Goal: Task Accomplishment & Management: Manage account settings

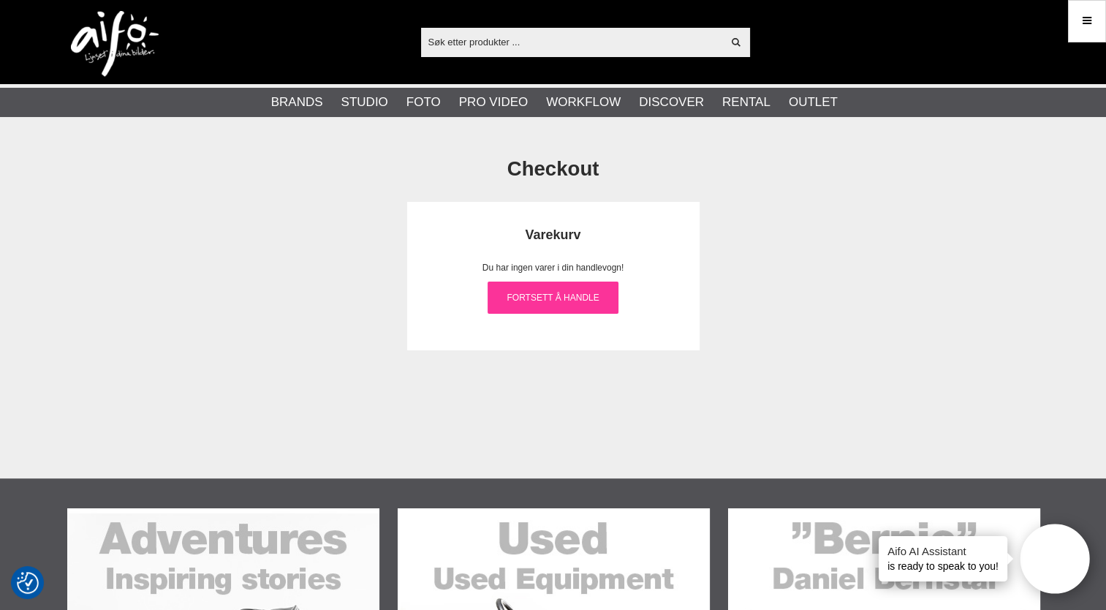
click at [547, 304] on link "Fortsett å handle" at bounding box center [553, 297] width 131 height 32
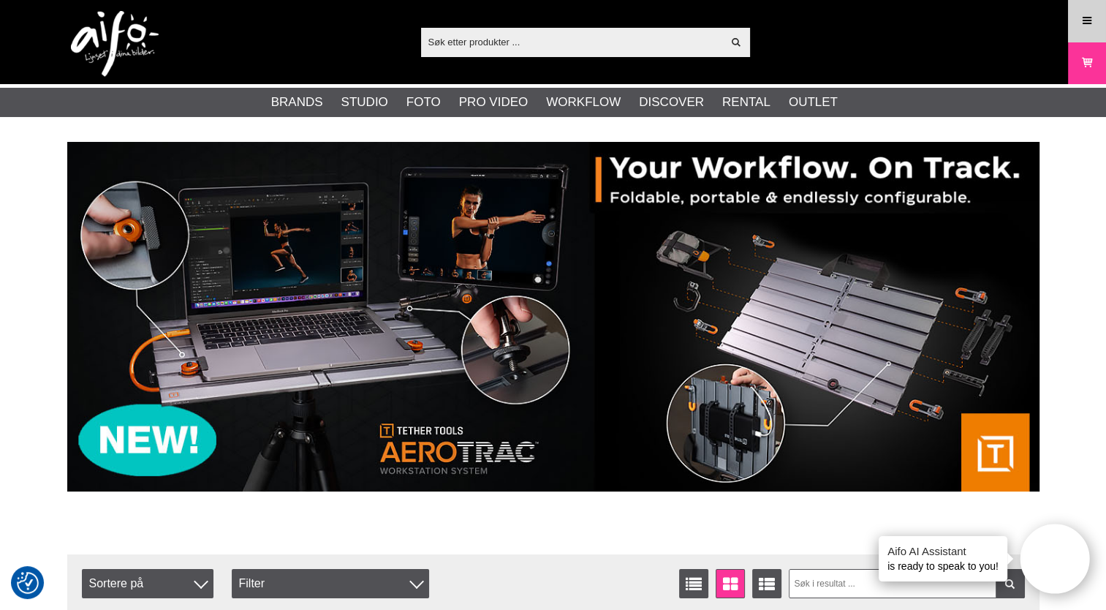
click at [1082, 20] on icon at bounding box center [1086, 21] width 13 height 16
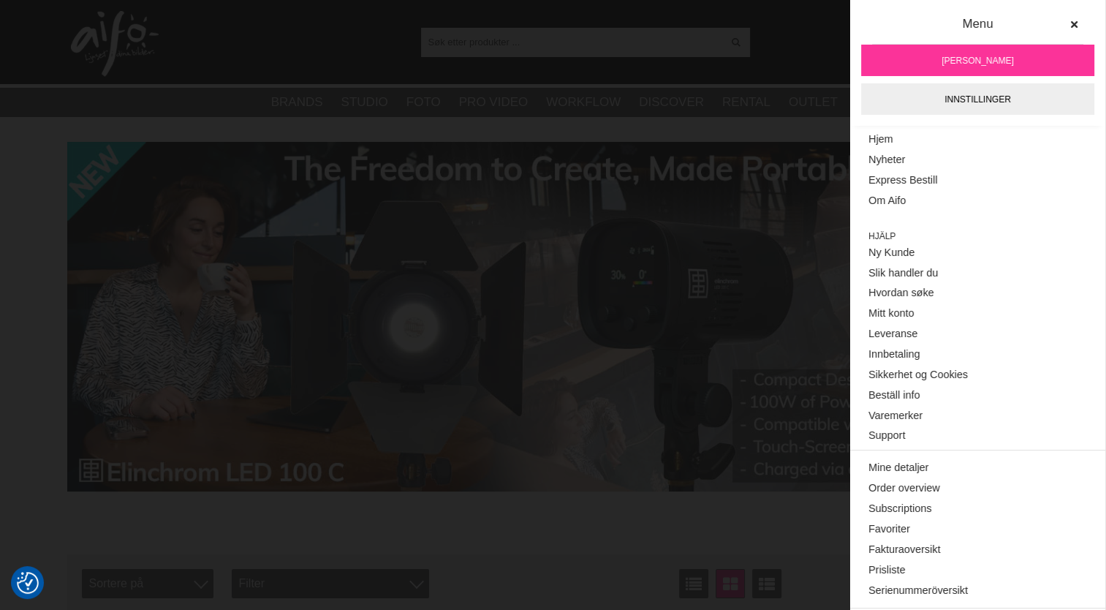
click at [985, 58] on span "[PERSON_NAME]" at bounding box center [977, 60] width 72 height 13
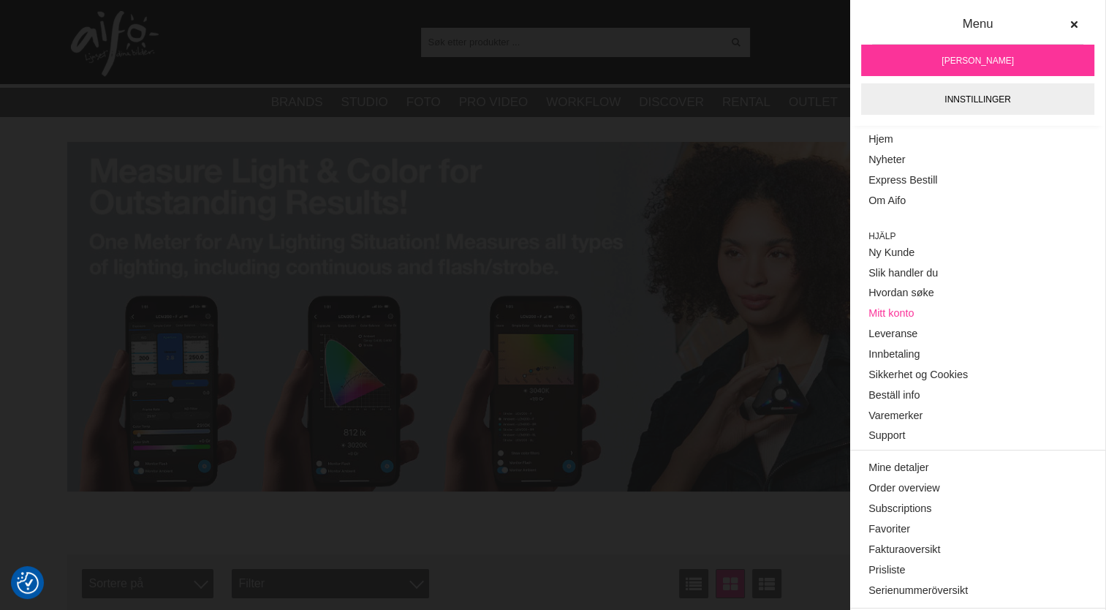
click at [899, 317] on link "Mitt konto" at bounding box center [977, 313] width 219 height 20
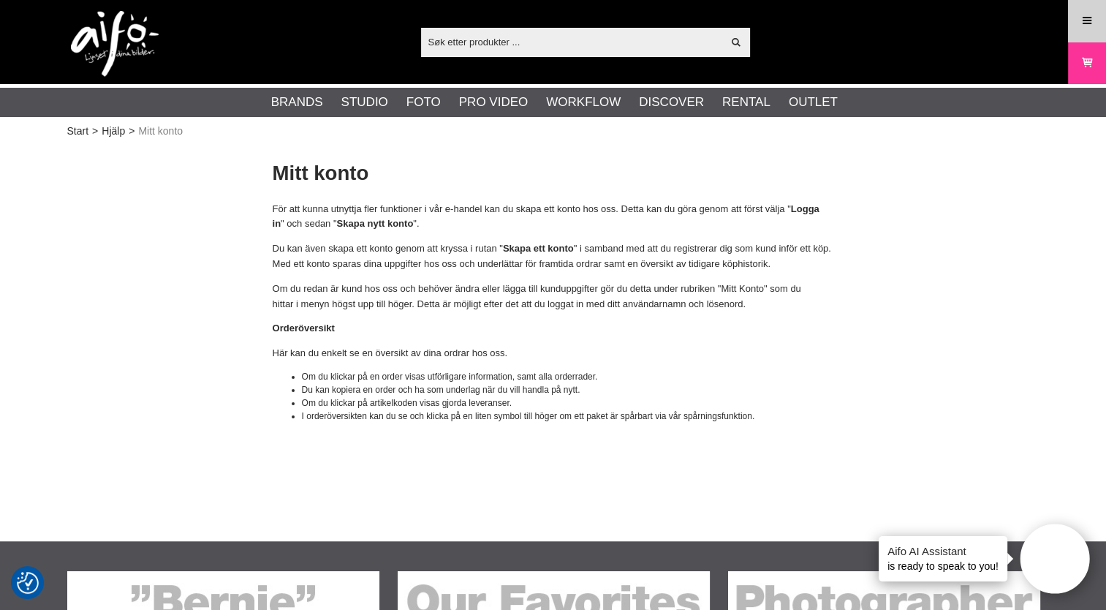
click at [1093, 18] on icon at bounding box center [1086, 21] width 13 height 16
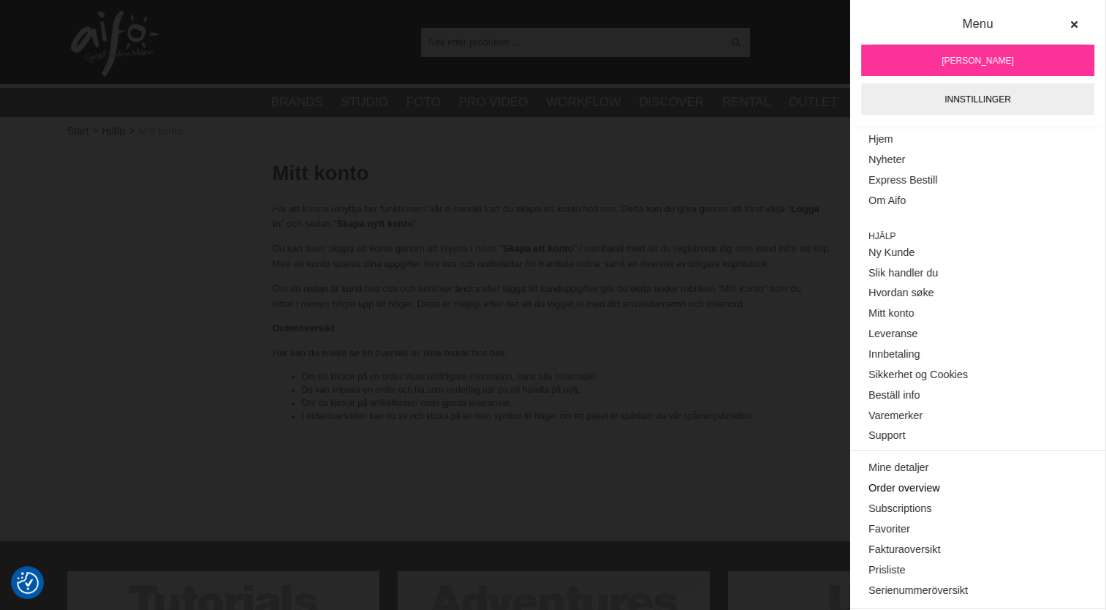
click at [892, 485] on link "Order overview" at bounding box center [977, 488] width 219 height 20
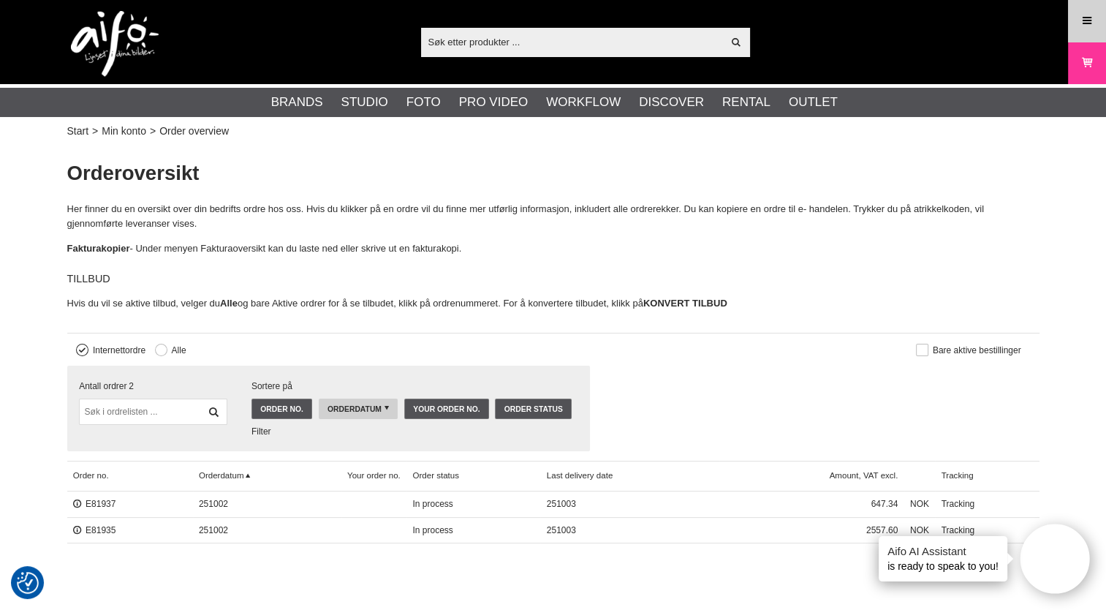
click at [1087, 25] on icon at bounding box center [1086, 21] width 13 height 16
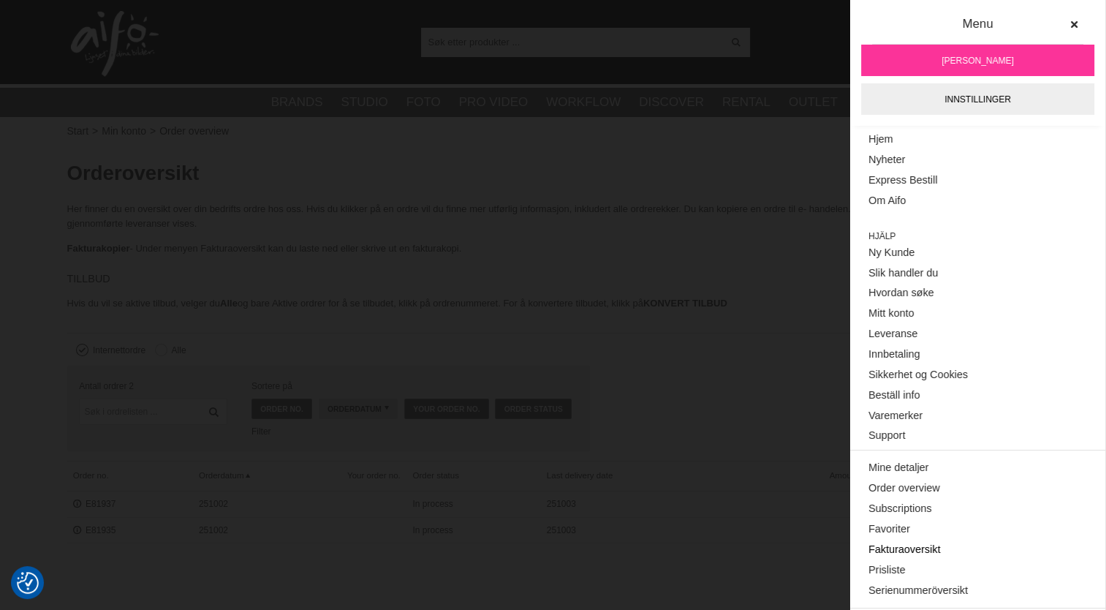
click at [928, 545] on link "Fakturaoversikt" at bounding box center [977, 549] width 219 height 20
